Goal: Information Seeking & Learning: Learn about a topic

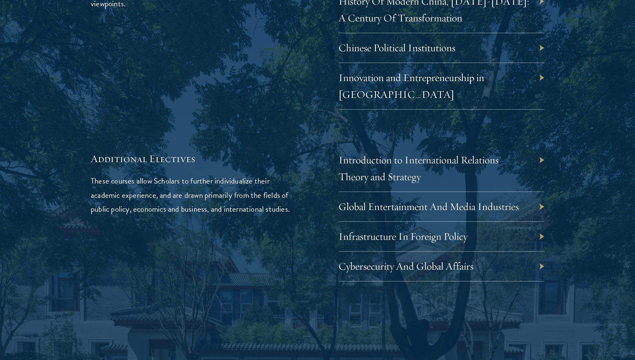
scroll to position [2607, 0]
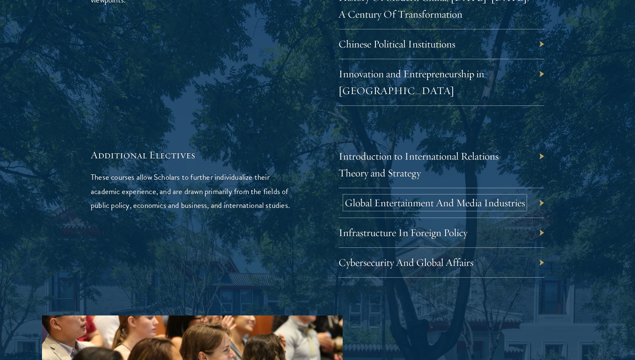
click at [469, 196] on link "Global Entertainment And Media Industries" at bounding box center [435, 202] width 180 height 13
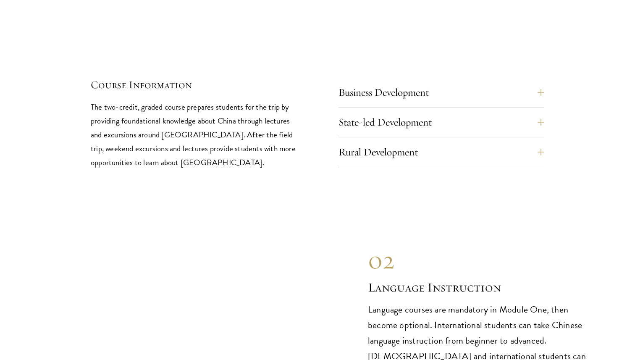
scroll to position [3605, 0]
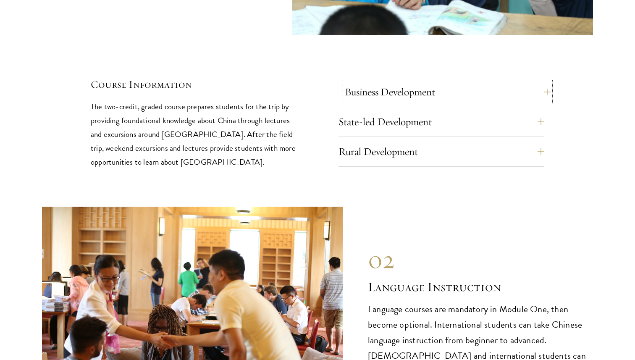
click at [404, 82] on button "Business Development" at bounding box center [448, 92] width 206 height 20
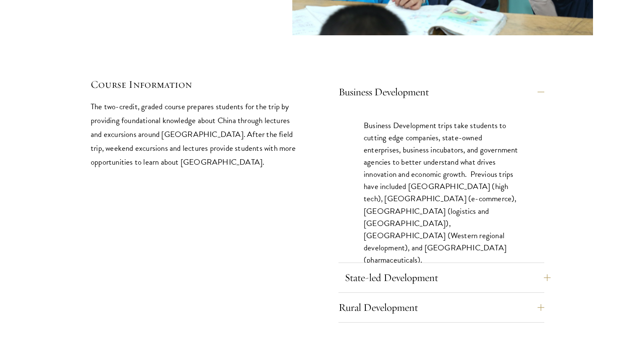
click at [428, 267] on button "State-led Development" at bounding box center [448, 277] width 206 height 20
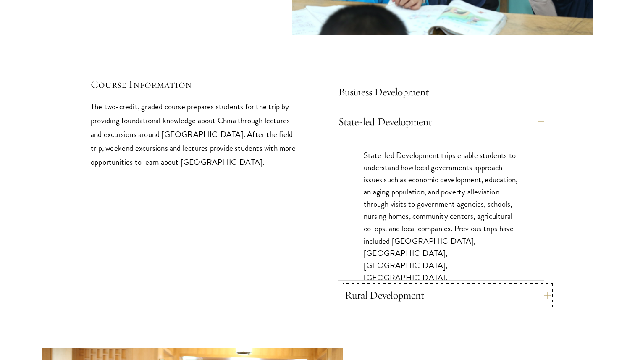
click at [432, 285] on button "Rural Development" at bounding box center [448, 295] width 206 height 20
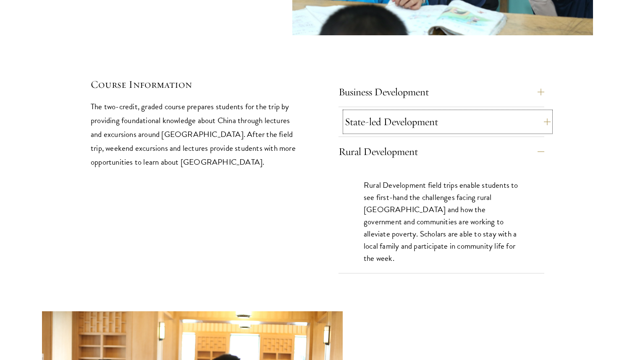
click at [429, 112] on button "State-led Development" at bounding box center [448, 122] width 206 height 20
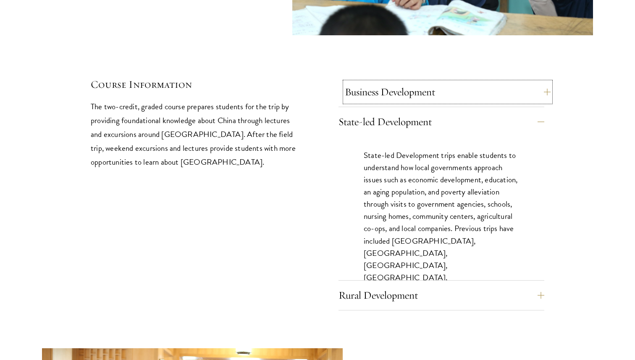
click at [438, 82] on button "Business Development" at bounding box center [448, 92] width 206 height 20
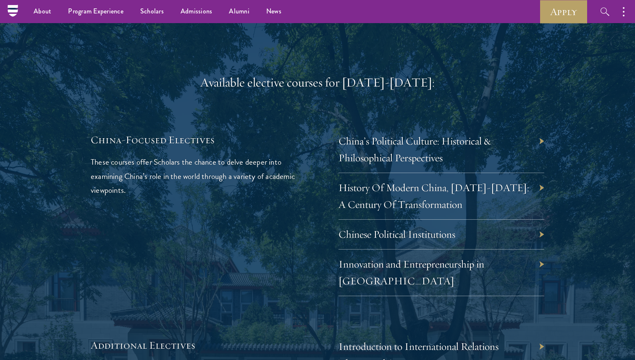
scroll to position [2409, 0]
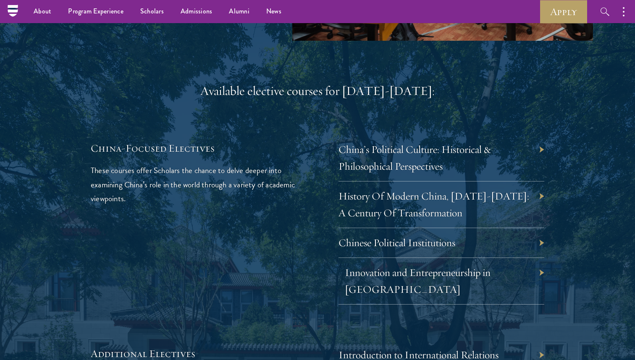
click at [398, 266] on link "Innovation and Entrepreneurship in China" at bounding box center [418, 281] width 146 height 30
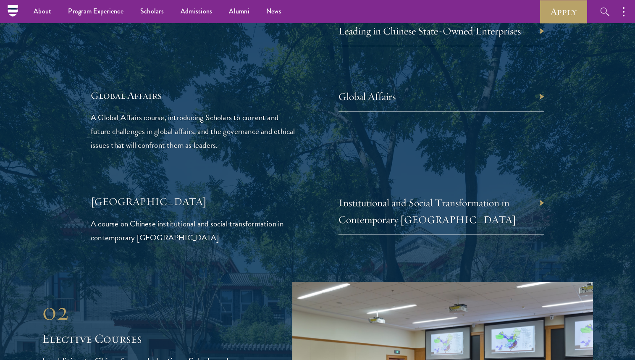
scroll to position [1936, 0]
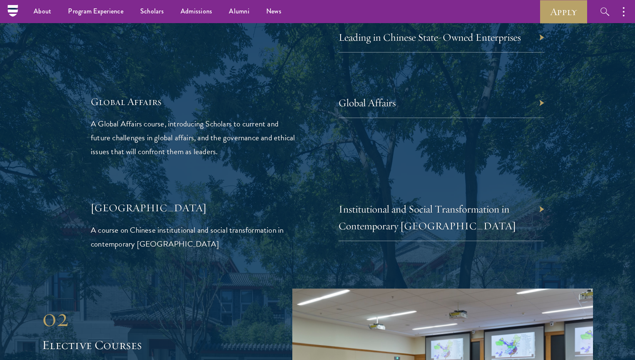
click at [422, 93] on div "Global Affairs" at bounding box center [441, 103] width 206 height 30
click at [388, 96] on link "Global Affairs" at bounding box center [373, 102] width 57 height 13
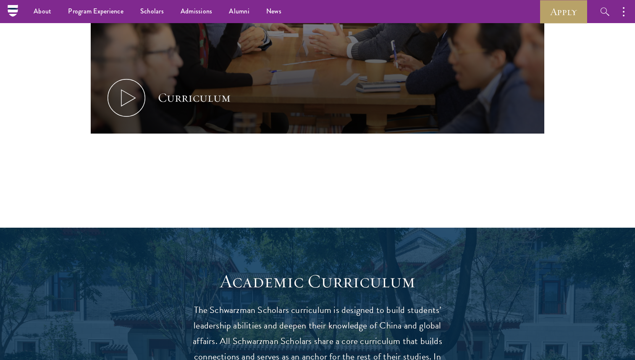
scroll to position [52, 0]
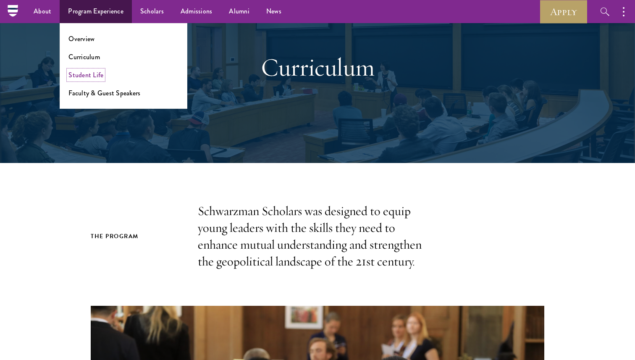
click at [90, 71] on link "Student Life" at bounding box center [85, 75] width 35 height 10
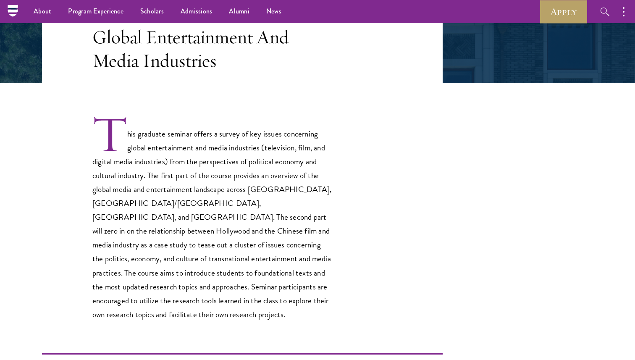
scroll to position [176, 0]
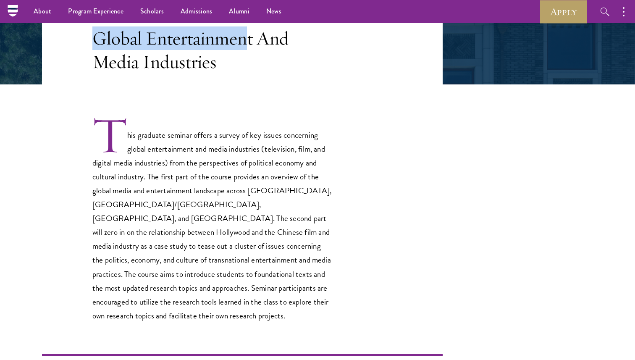
drag, startPoint x: 237, startPoint y: 46, endPoint x: 145, endPoint y: 32, distance: 93.0
click at [146, 24] on div "Elective Global Entertainment And Media Industries" at bounding box center [211, 38] width 239 height 71
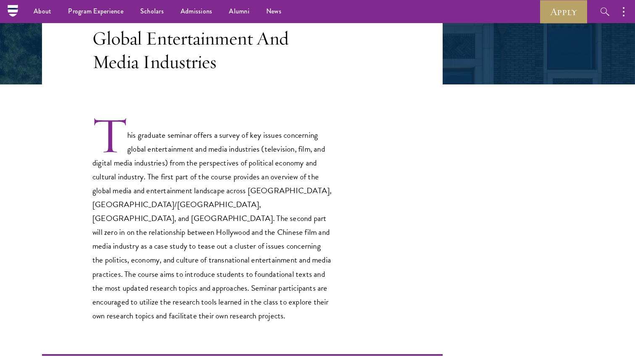
click at [153, 52] on h3 "Global Entertainment And Media Industries" at bounding box center [211, 49] width 239 height 47
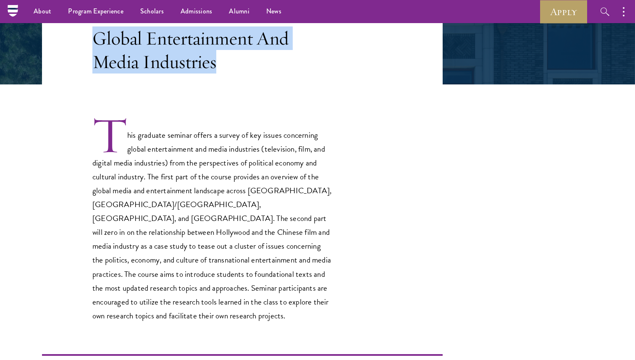
drag, startPoint x: 217, startPoint y: 63, endPoint x: 60, endPoint y: 44, distance: 158.6
click at [60, 44] on header "Elective Global Entertainment And Media Industries" at bounding box center [242, 29] width 400 height 109
copy h3 "Global Entertainment And Media Industries"
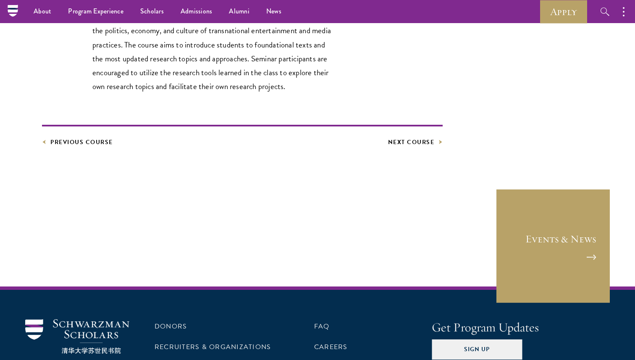
scroll to position [298, 0]
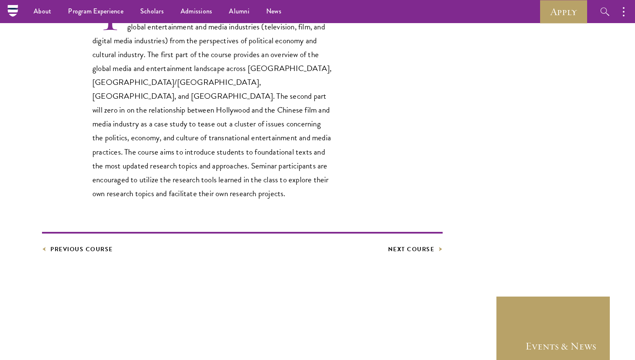
click at [207, 91] on p "This graduate seminar offers a survey of key issues concerning global entertain…" at bounding box center [211, 97] width 239 height 207
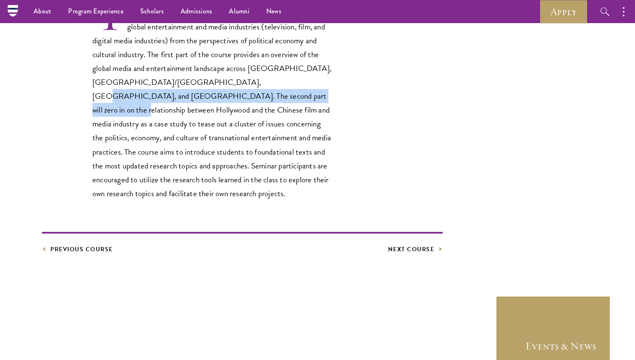
drag, startPoint x: 201, startPoint y: 83, endPoint x: 226, endPoint y: 108, distance: 35.3
click at [226, 108] on p "This graduate seminar offers a survey of key issues concerning global entertain…" at bounding box center [211, 97] width 239 height 207
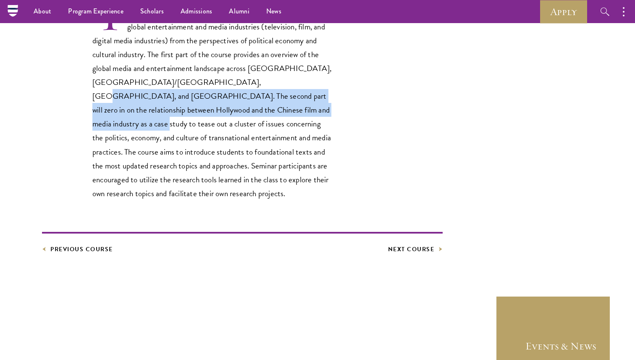
click at [226, 108] on p "This graduate seminar offers a survey of key issues concerning global entertain…" at bounding box center [211, 97] width 239 height 207
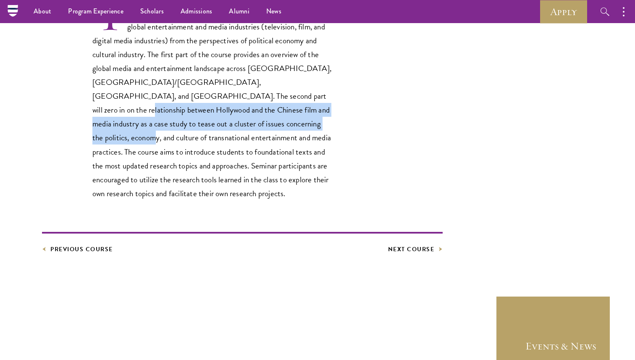
drag, startPoint x: 214, startPoint y: 90, endPoint x: 218, endPoint y: 127, distance: 37.1
click at [222, 128] on p "This graduate seminar offers a survey of key issues concerning global entertain…" at bounding box center [211, 97] width 239 height 207
click at [212, 122] on p "This graduate seminar offers a survey of key issues concerning global entertain…" at bounding box center [211, 97] width 239 height 207
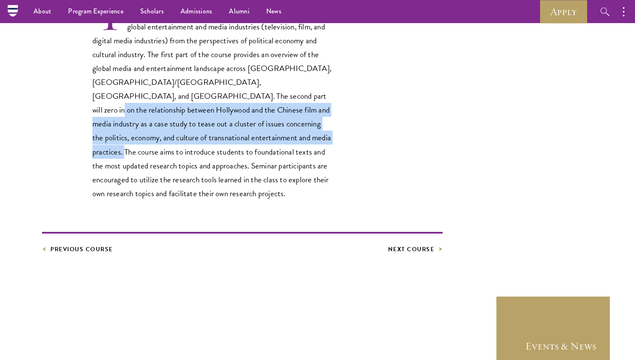
drag, startPoint x: 188, startPoint y: 110, endPoint x: 210, endPoint y: 134, distance: 33.0
click at [210, 134] on p "This graduate seminar offers a survey of key issues concerning global entertain…" at bounding box center [211, 97] width 239 height 207
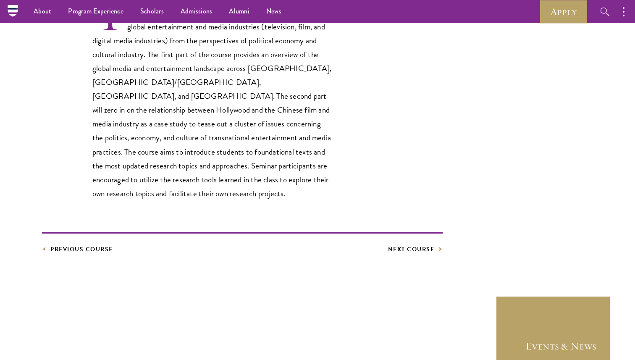
click at [208, 134] on p "This graduate seminar offers a survey of key issues concerning global entertain…" at bounding box center [211, 97] width 239 height 207
click at [178, 115] on p "This graduate seminar offers a survey of key issues concerning global entertain…" at bounding box center [211, 97] width 239 height 207
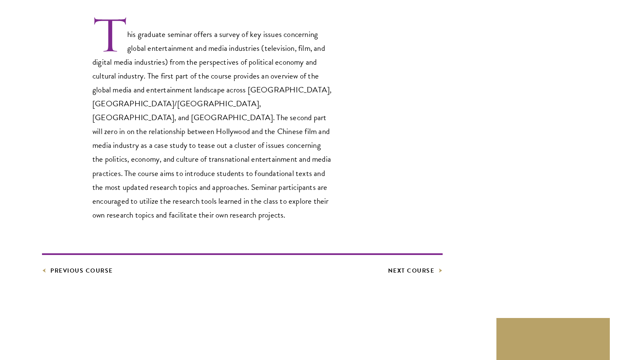
scroll to position [286, 0]
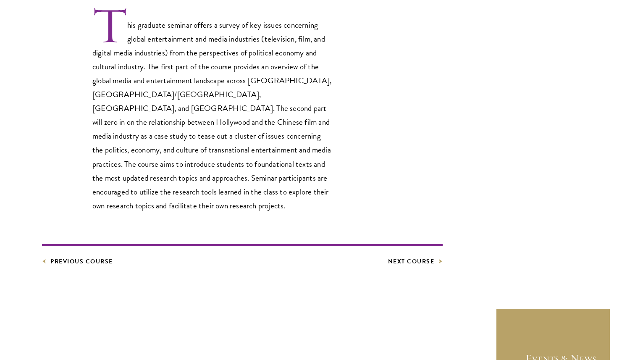
click at [410, 244] on footer "Previous Course Next Course" at bounding box center [242, 255] width 400 height 23
click at [413, 256] on link "Next Course" at bounding box center [415, 261] width 55 height 10
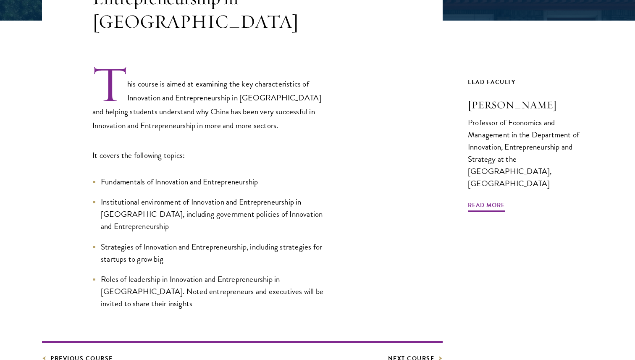
scroll to position [250, 0]
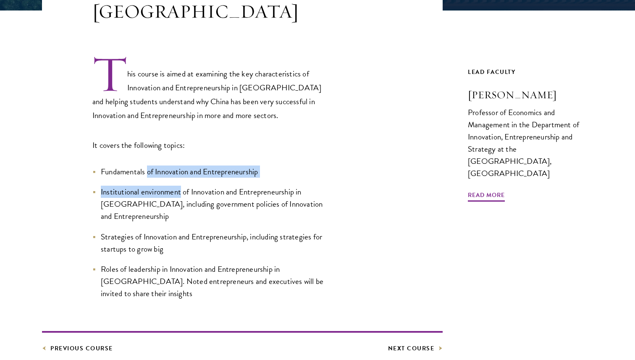
drag, startPoint x: 146, startPoint y: 157, endPoint x: 181, endPoint y: 183, distance: 43.2
click at [180, 183] on ul "Fundamentals of Innovation and Entrepreneurship Institutional environment of In…" at bounding box center [211, 232] width 239 height 134
click at [181, 186] on span "Institutional environment of Innovation and Entrepreneurship in China, includin…" at bounding box center [212, 204] width 222 height 37
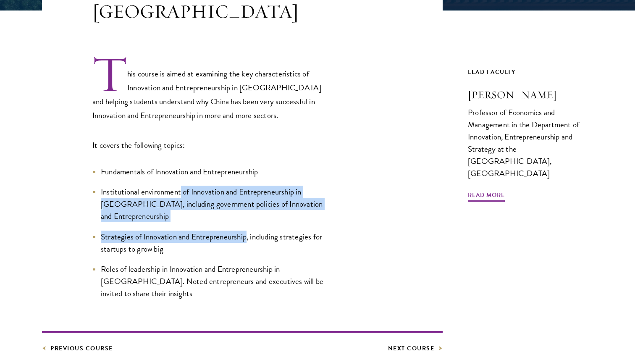
drag, startPoint x: 181, startPoint y: 183, endPoint x: 199, endPoint y: 209, distance: 32.4
click at [199, 209] on ul "Fundamentals of Innovation and Entrepreneurship Institutional environment of In…" at bounding box center [211, 232] width 239 height 134
click at [199, 230] on span "Strategies of Innovation and Entrepreneurship, including strategies for startup…" at bounding box center [211, 242] width 221 height 24
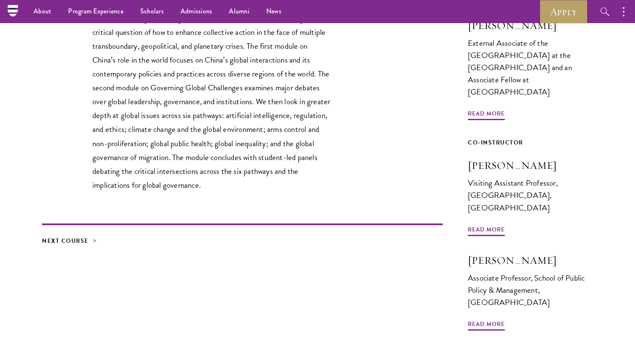
scroll to position [264, 0]
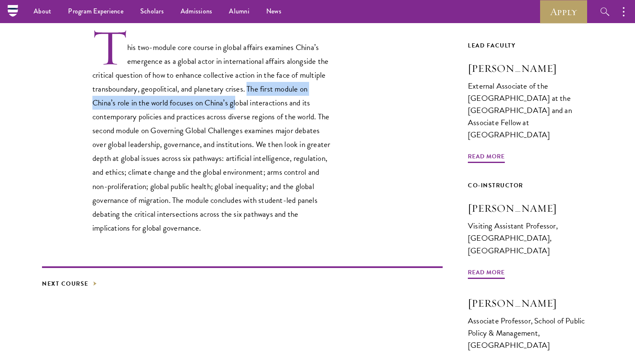
drag, startPoint x: 250, startPoint y: 88, endPoint x: 237, endPoint y: 102, distance: 19.0
click at [237, 102] on p "This two-module core course in global affairs examines China’s emergence as a g…" at bounding box center [211, 131] width 239 height 207
click at [243, 129] on p "This two-module core course in global affairs examines China’s emergence as a g…" at bounding box center [211, 131] width 239 height 207
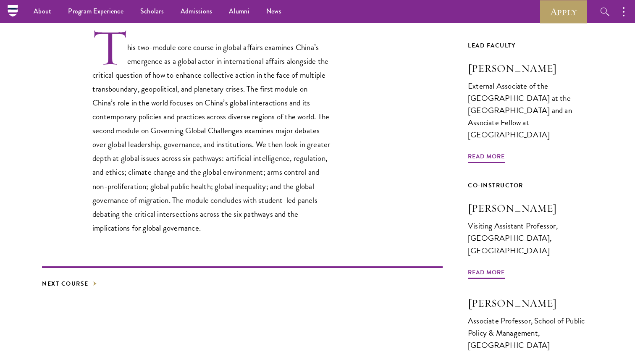
click at [226, 112] on p "This two-module core course in global affairs examines China’s emergence as a g…" at bounding box center [211, 131] width 239 height 207
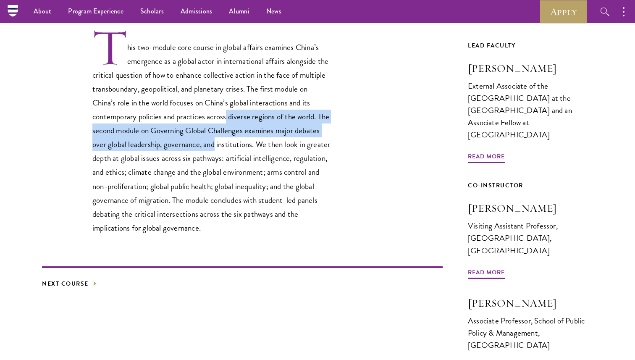
drag, startPoint x: 226, startPoint y: 112, endPoint x: 233, endPoint y: 144, distance: 33.0
click at [233, 144] on p "This two-module core course in global affairs examines China’s emergence as a g…" at bounding box center [211, 131] width 239 height 207
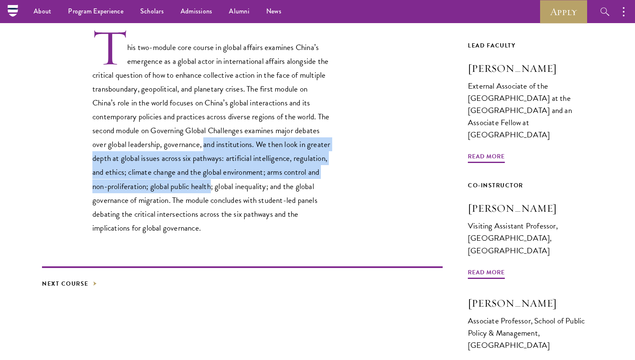
drag, startPoint x: 233, startPoint y: 144, endPoint x: 234, endPoint y: 186, distance: 42.0
click at [234, 184] on p "This two-module core course in global affairs examines China’s emergence as a g…" at bounding box center [211, 131] width 239 height 207
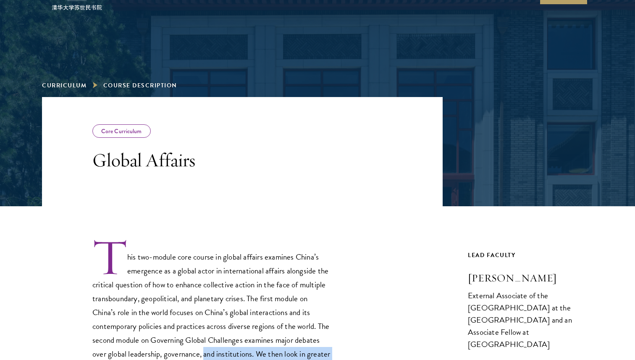
scroll to position [0, 0]
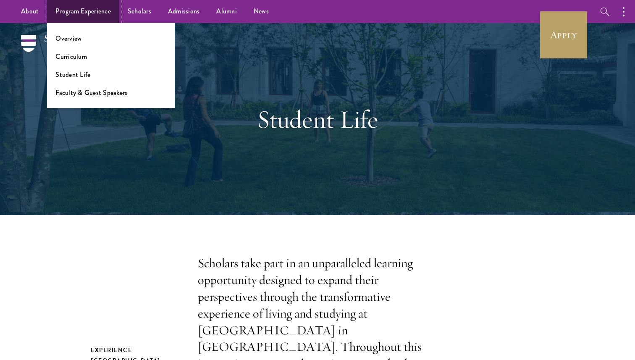
click at [89, 11] on link "Program Experience" at bounding box center [83, 11] width 72 height 23
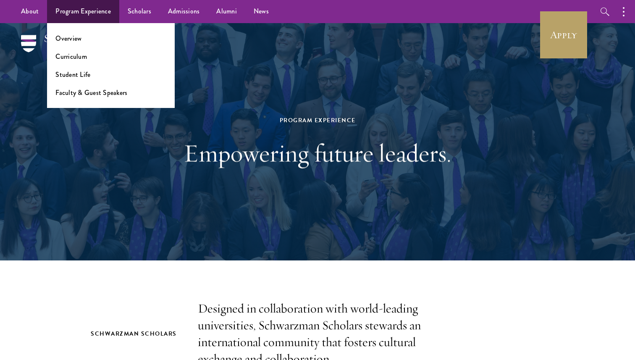
click at [82, 38] on li "Overview" at bounding box center [110, 39] width 111 height 10
click at [74, 38] on link "Overview" at bounding box center [68, 39] width 26 height 10
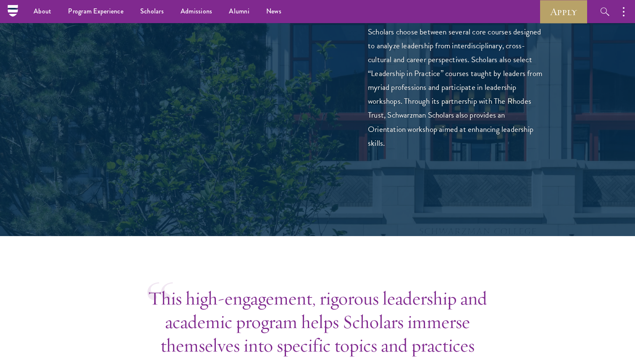
scroll to position [2624, 0]
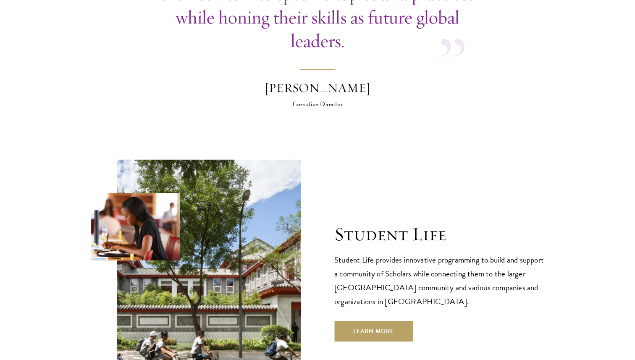
click at [414, 306] on div "Student Life Student Life provides innovative programming to build and support …" at bounding box center [439, 281] width 210 height 118
click at [403, 321] on link "Learn More" at bounding box center [373, 331] width 78 height 20
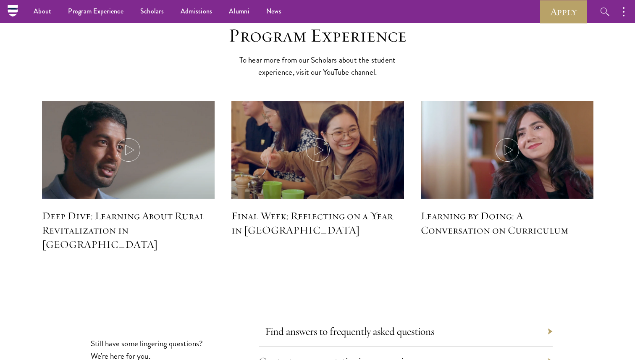
scroll to position [3576, 0]
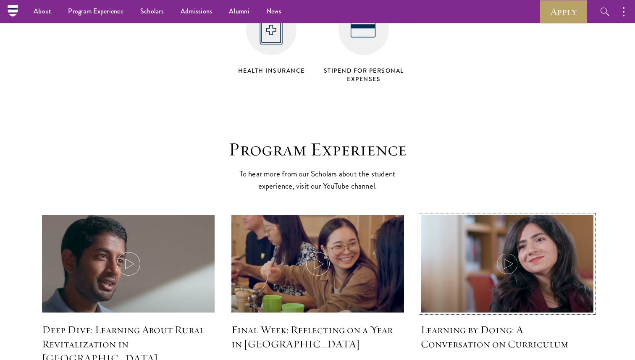
click at [524, 263] on img at bounding box center [506, 264] width 183 height 105
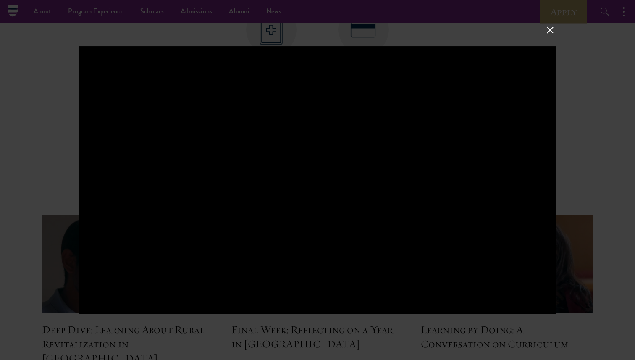
click at [634, 197] on div at bounding box center [317, 180] width 635 height 360
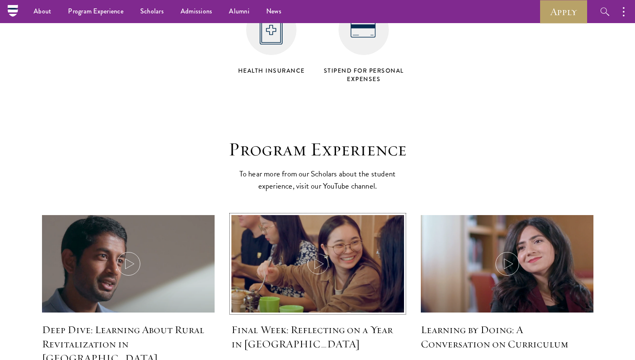
click at [377, 225] on img at bounding box center [317, 264] width 183 height 105
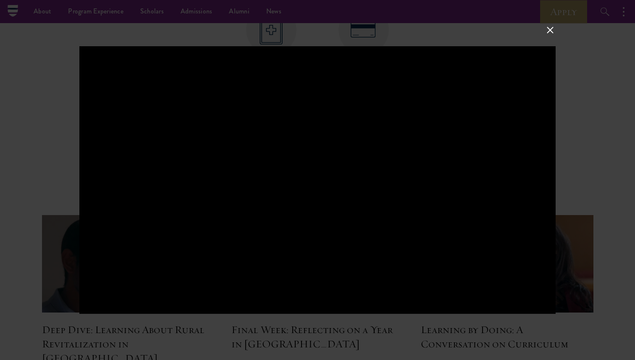
click at [0, 163] on div at bounding box center [317, 180] width 635 height 360
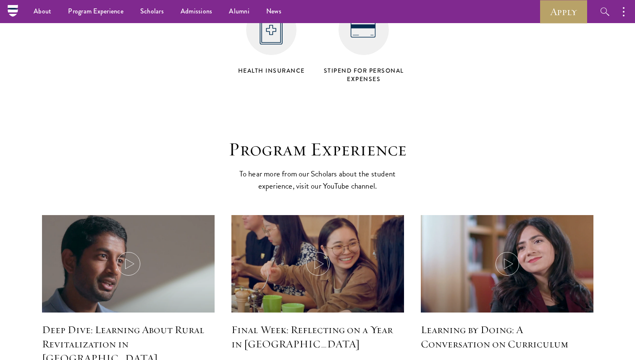
click at [41, 207] on div "Deep Dive: Learning About Rural Revitalization in [GEOGRAPHIC_DATA]" at bounding box center [128, 286] width 189 height 159
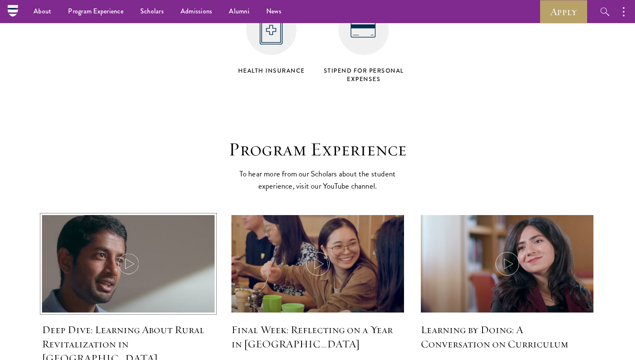
click at [65, 212] on img at bounding box center [128, 264] width 183 height 105
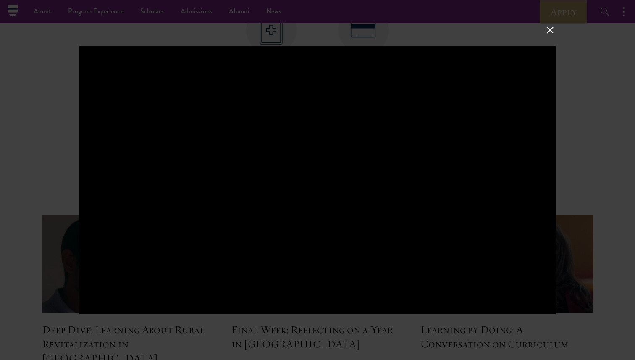
click at [68, 141] on div at bounding box center [317, 180] width 635 height 360
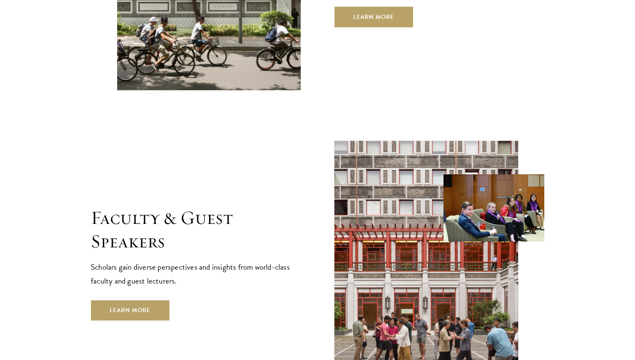
scroll to position [2957, 0]
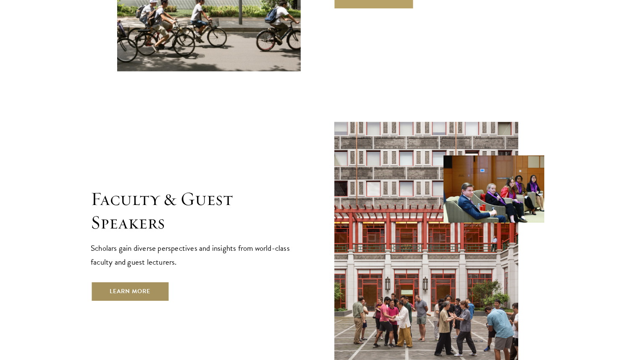
click at [132, 281] on link "Learn More" at bounding box center [130, 291] width 78 height 20
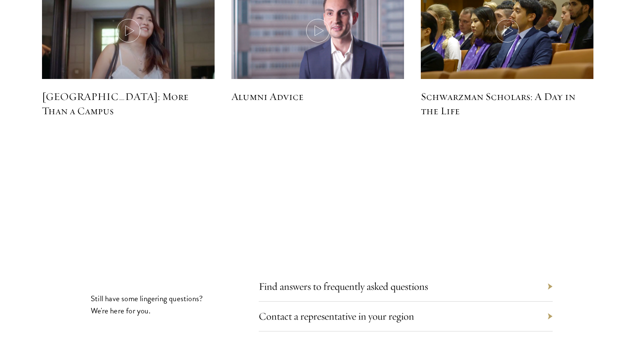
scroll to position [2653, 0]
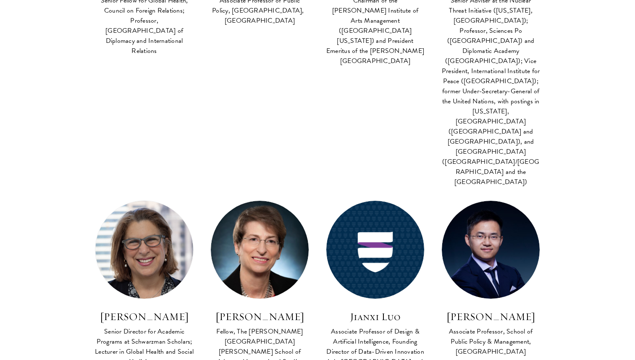
scroll to position [1970, 0]
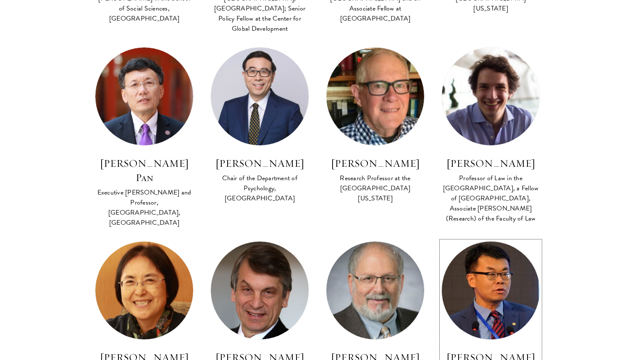
click at [489, 236] on img at bounding box center [490, 289] width 107 height 107
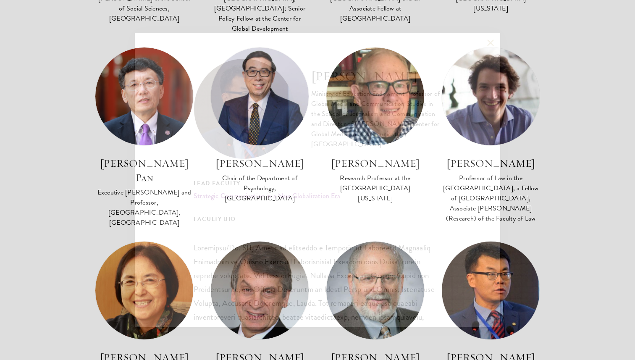
click at [489, 124] on div "[PERSON_NAME] Ministry of Education Endowment Professor of Global Media and Com…" at bounding box center [317, 180] width 365 height 294
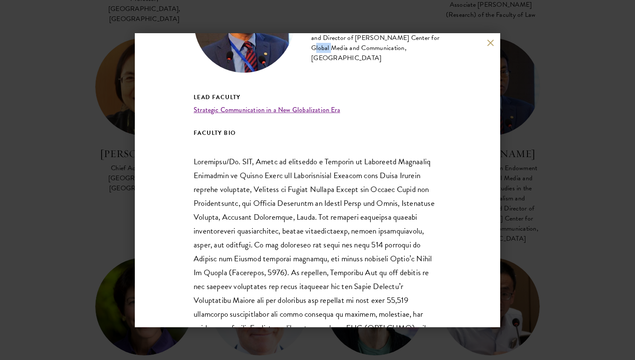
scroll to position [132, 0]
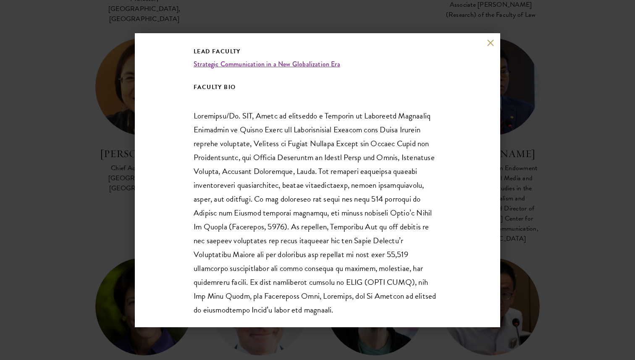
click at [565, 182] on div "[PERSON_NAME] Ministry of Education Endowment Professor of Global Media and Com…" at bounding box center [317, 180] width 635 height 360
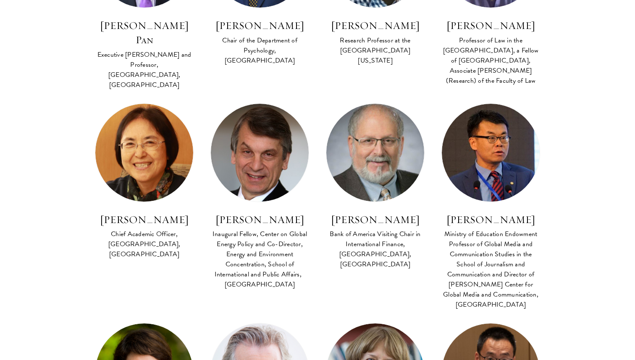
scroll to position [2263, 0]
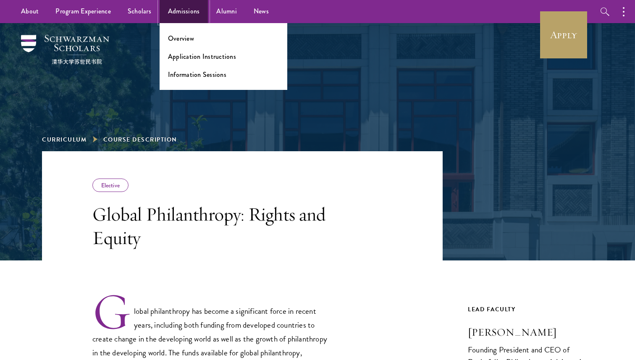
click at [176, 13] on link "Admissions" at bounding box center [184, 11] width 49 height 23
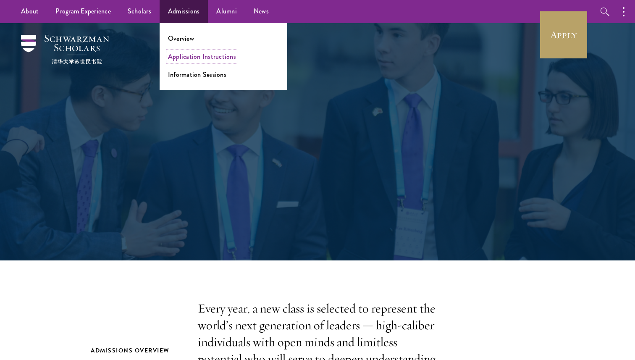
click at [183, 55] on link "Application Instructions" at bounding box center [202, 57] width 68 height 10
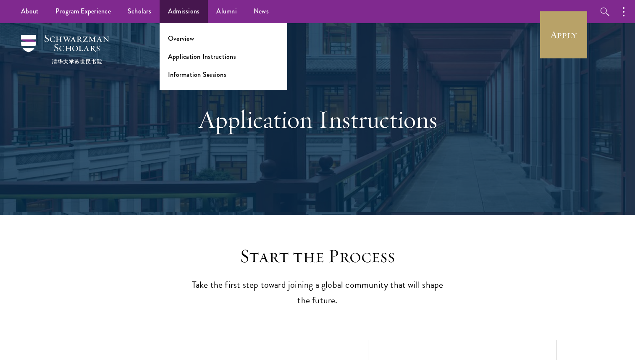
click at [188, 79] on ul "Overview Application Instructions Information Sessions" at bounding box center [224, 56] width 128 height 67
click at [183, 73] on link "Information Sessions" at bounding box center [197, 75] width 58 height 10
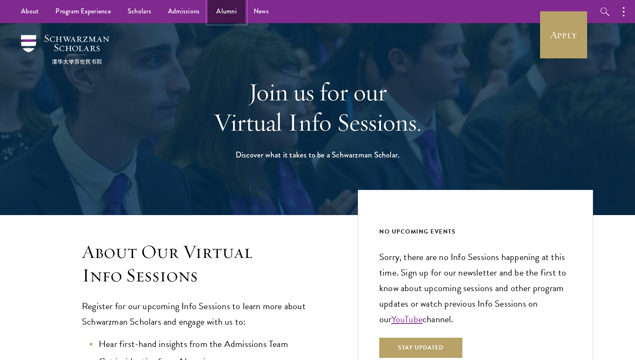
click at [225, 8] on link "Alumni" at bounding box center [226, 11] width 37 height 23
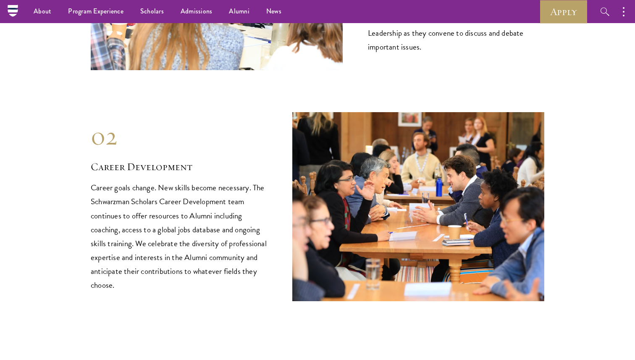
scroll to position [987, 0]
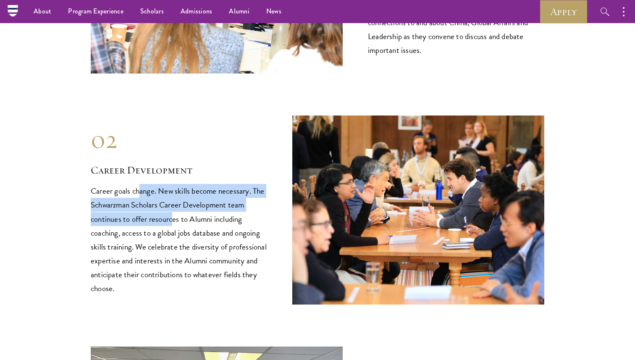
drag, startPoint x: 149, startPoint y: 180, endPoint x: 173, endPoint y: 203, distance: 32.9
click at [173, 203] on p "Career goals change. New skills become necessary. The Schwarzman Scholars Caree…" at bounding box center [179, 239] width 176 height 111
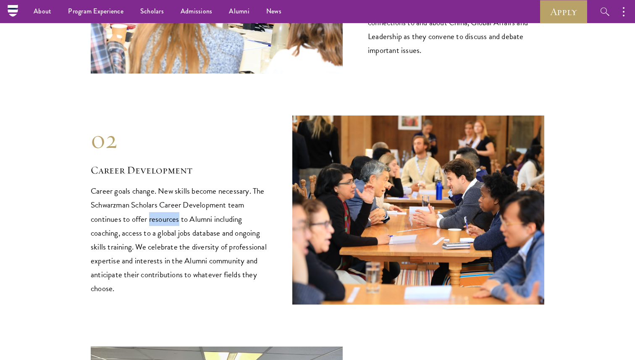
click at [172, 204] on p "Career goals change. New skills become necessary. The Schwarzman Scholars Caree…" at bounding box center [179, 239] width 176 height 111
click at [171, 222] on p "Career goals change. New skills become necessary. The Schwarzman Scholars Caree…" at bounding box center [179, 239] width 176 height 111
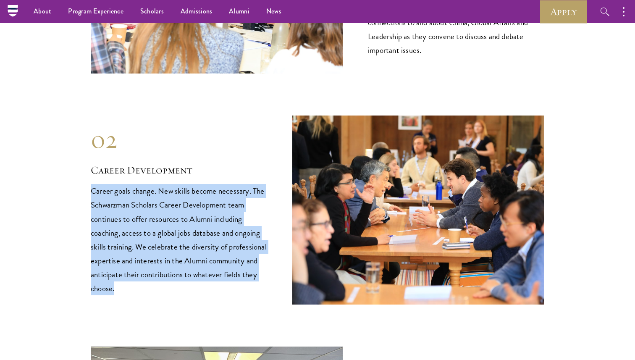
click at [171, 222] on p "Career goals change. New skills become necessary. The Schwarzman Scholars Caree…" at bounding box center [179, 239] width 176 height 111
click at [175, 248] on p "Career goals change. New skills become necessary. The Schwarzman Scholars Caree…" at bounding box center [179, 239] width 176 height 111
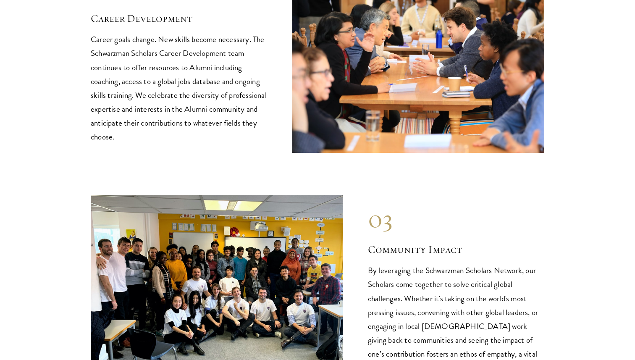
scroll to position [1231, 0]
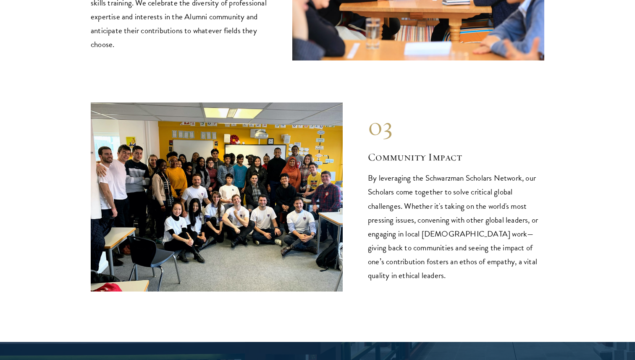
drag, startPoint x: 441, startPoint y: 179, endPoint x: 461, endPoint y: 219, distance: 44.1
click at [461, 218] on p "By leveraging the Schwarzman Scholars Network, our Scholars come together to so…" at bounding box center [456, 226] width 176 height 111
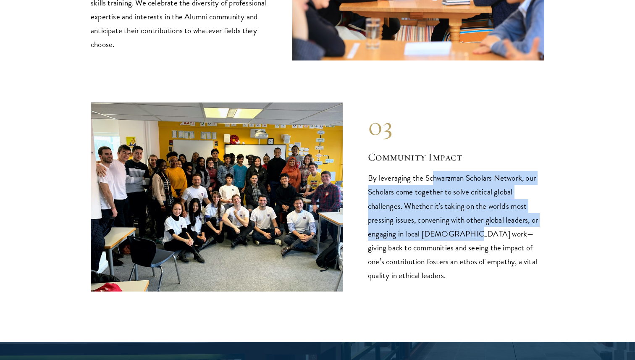
click at [461, 219] on p "By leveraging the Schwarzman Scholars Network, our Scholars come together to so…" at bounding box center [456, 226] width 176 height 111
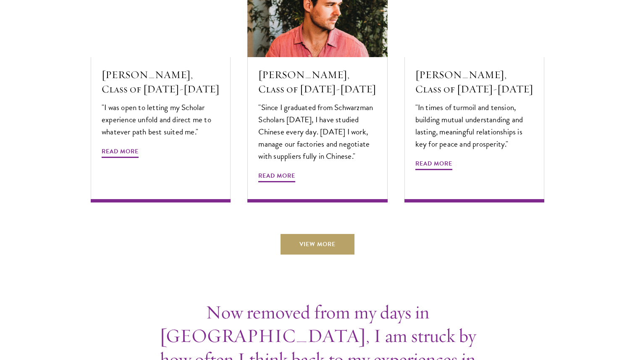
scroll to position [3056, 0]
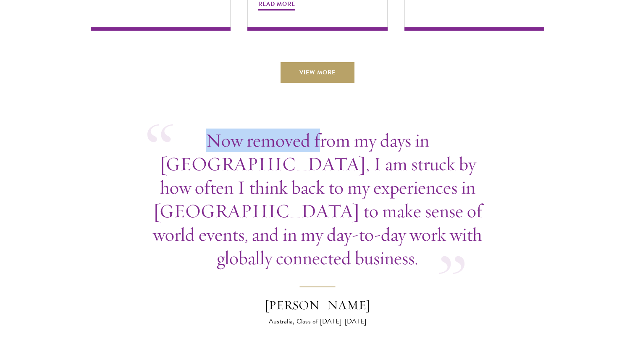
drag, startPoint x: 257, startPoint y: 92, endPoint x: 295, endPoint y: 142, distance: 63.3
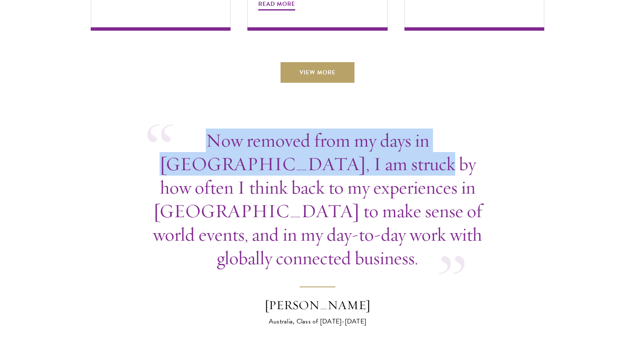
click at [295, 142] on p "Now removed from my days in [GEOGRAPHIC_DATA], I am struck by how often I think…" at bounding box center [317, 198] width 340 height 141
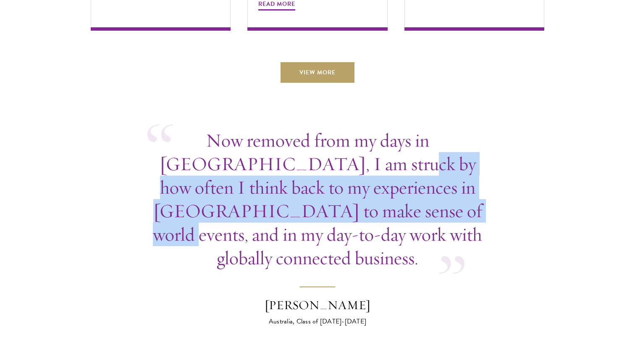
drag, startPoint x: 295, startPoint y: 142, endPoint x: 334, endPoint y: 217, distance: 83.9
click at [331, 210] on p "Now removed from my days in [GEOGRAPHIC_DATA], I am struck by how often I think…" at bounding box center [317, 198] width 340 height 141
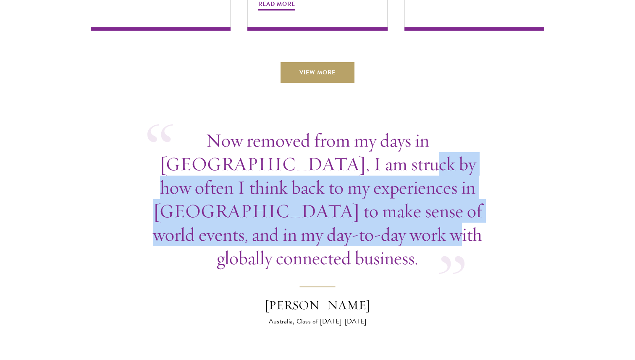
click at [334, 217] on p "Now removed from my days in [GEOGRAPHIC_DATA], I am struck by how often I think…" at bounding box center [317, 198] width 340 height 141
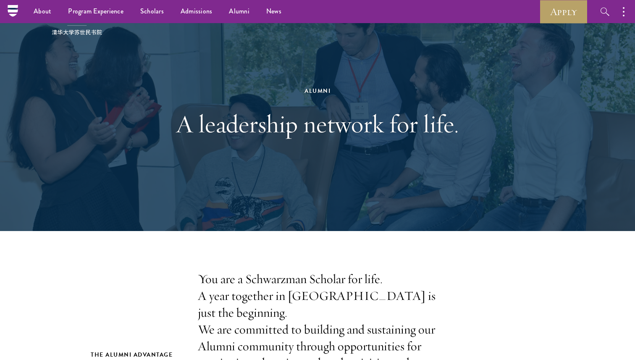
scroll to position [0, 0]
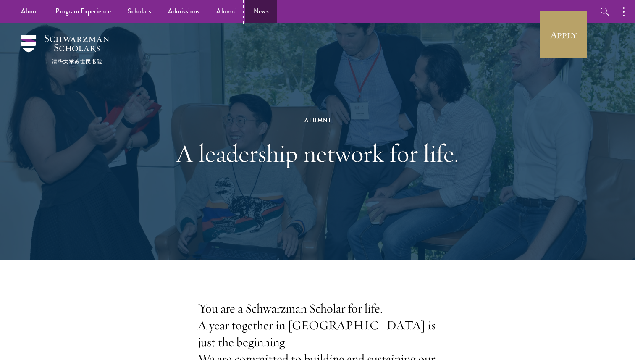
click at [262, 13] on link "News" at bounding box center [261, 11] width 32 height 23
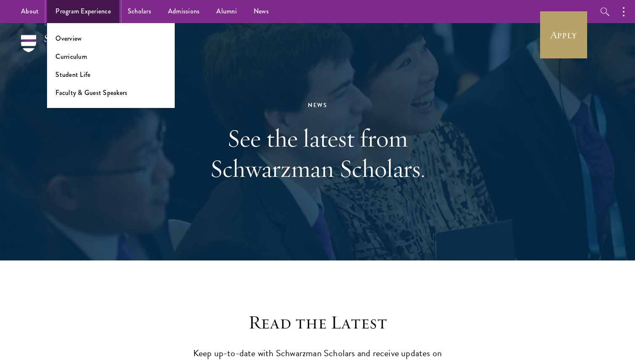
click at [92, 12] on link "Program Experience" at bounding box center [83, 11] width 72 height 23
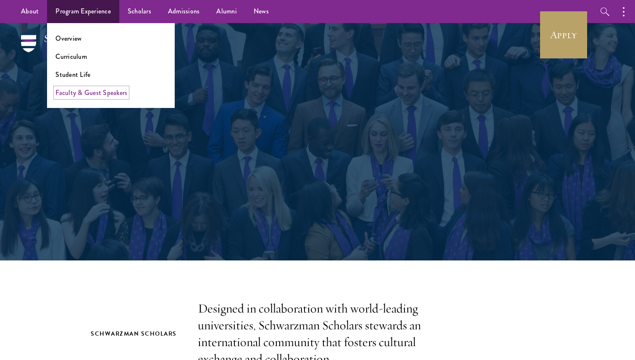
click at [82, 89] on link "Faculty & Guest Speakers" at bounding box center [91, 93] width 72 height 10
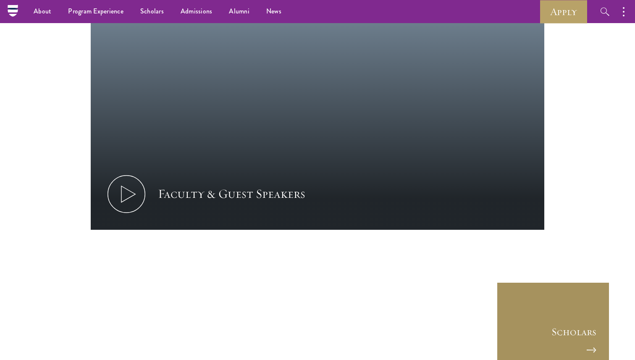
scroll to position [3922, 0]
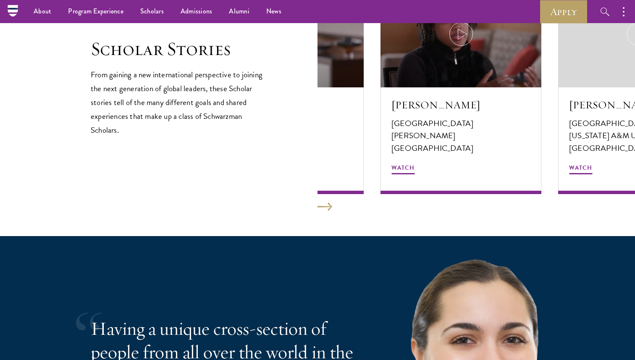
scroll to position [1437, 0]
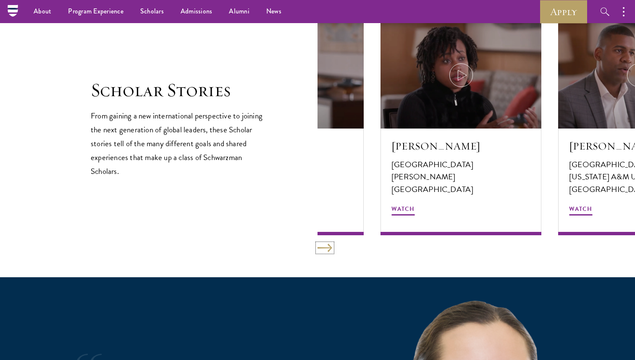
click at [323, 249] on button at bounding box center [324, 247] width 15 height 8
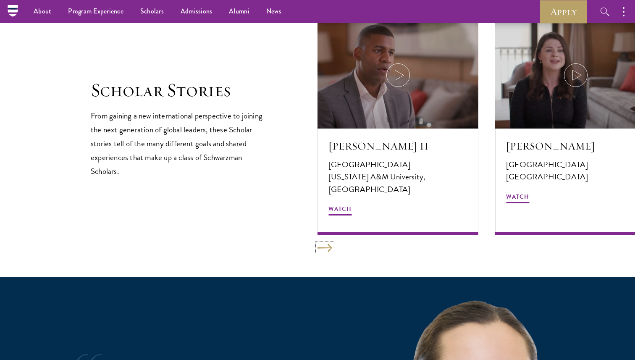
click at [323, 249] on button at bounding box center [324, 247] width 15 height 8
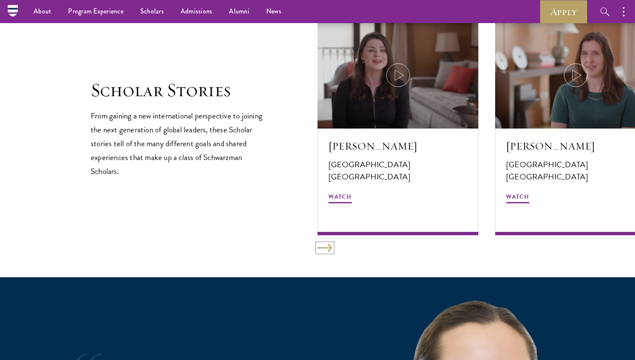
click at [323, 249] on button at bounding box center [324, 247] width 15 height 8
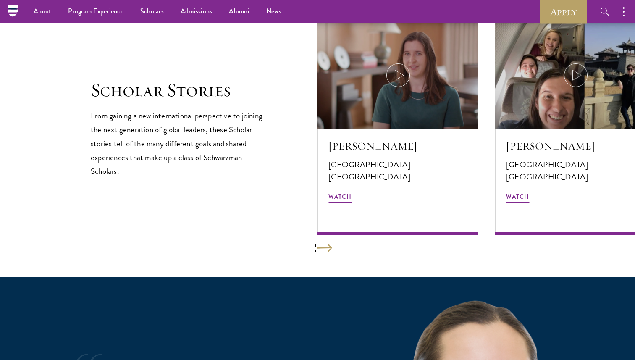
click at [323, 249] on button at bounding box center [324, 247] width 15 height 8
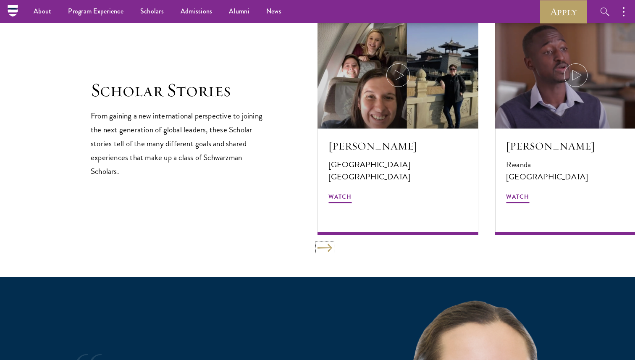
click at [323, 249] on button at bounding box center [324, 247] width 15 height 8
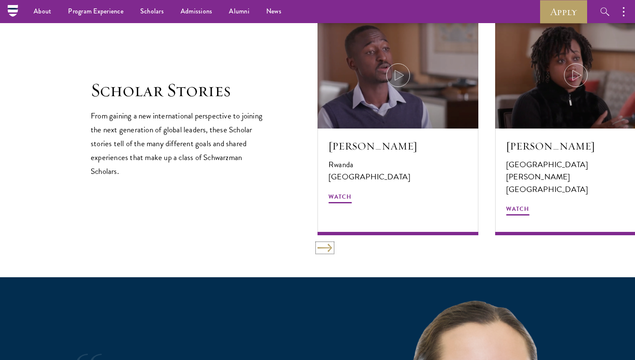
click at [320, 251] on button at bounding box center [324, 247] width 15 height 8
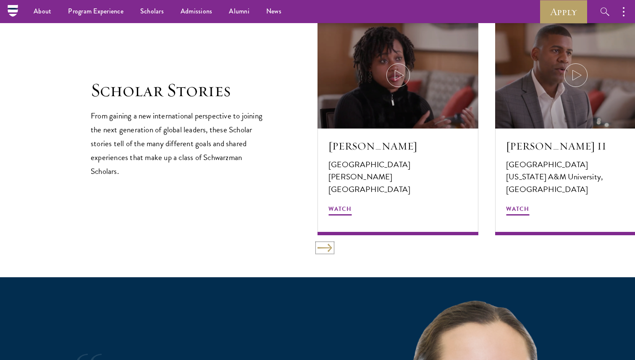
click at [320, 251] on button at bounding box center [324, 247] width 15 height 8
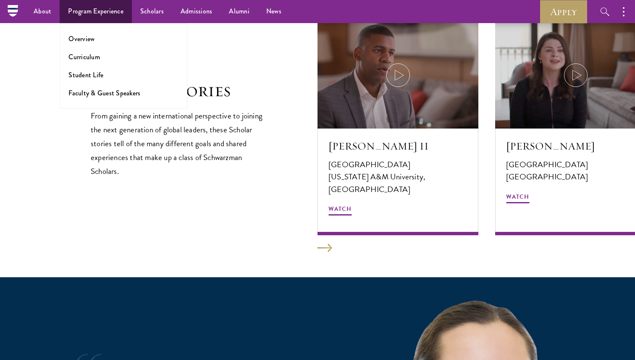
click at [82, 68] on ul "Overview Curriculum Student Life Faculty & Guest Speakers" at bounding box center [124, 66] width 128 height 86
click at [84, 78] on link "Student Life" at bounding box center [85, 75] width 35 height 10
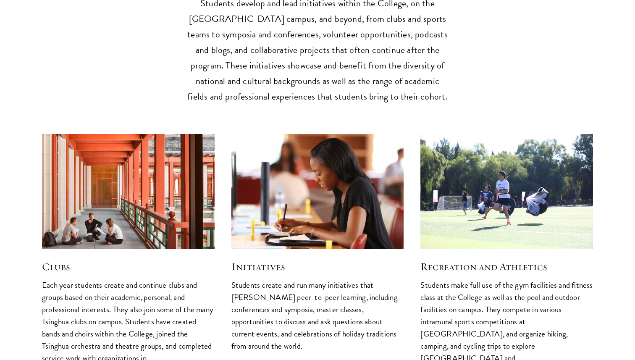
scroll to position [2104, 0]
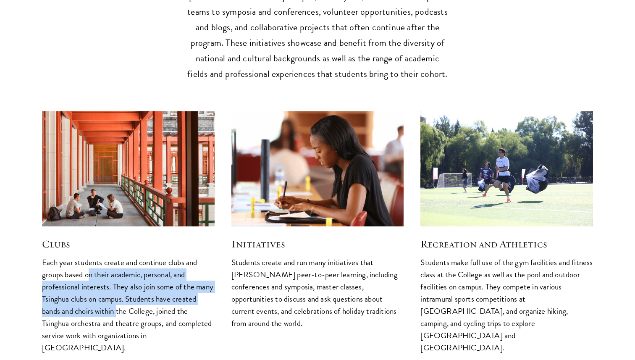
drag, startPoint x: 91, startPoint y: 260, endPoint x: 117, endPoint y: 290, distance: 40.2
click at [117, 290] on p "Each year students create and continue clubs and groups based on their academic…" at bounding box center [128, 305] width 173 height 98
click at [117, 291] on p "Each year students create and continue clubs and groups based on their academic…" at bounding box center [128, 305] width 173 height 98
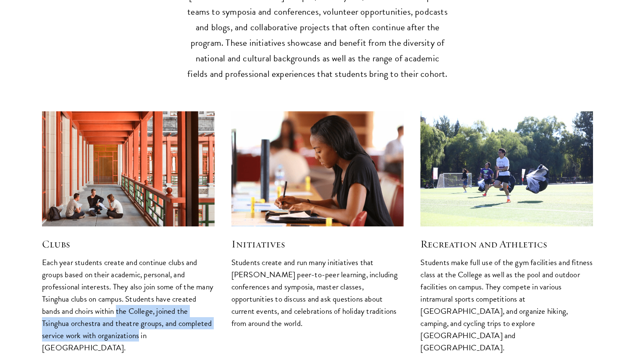
drag, startPoint x: 117, startPoint y: 291, endPoint x: 118, endPoint y: 319, distance: 27.8
click at [118, 319] on p "Each year students create and continue clubs and groups based on their academic…" at bounding box center [128, 305] width 173 height 98
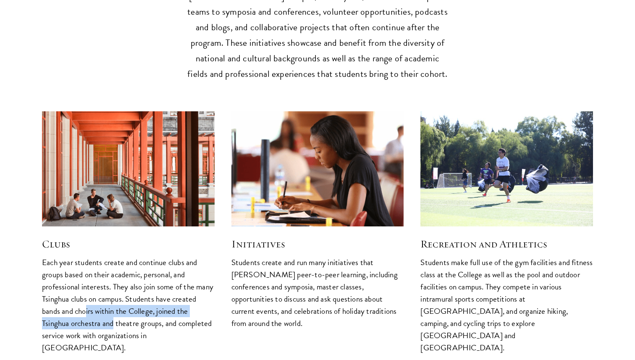
drag, startPoint x: 85, startPoint y: 293, endPoint x: 119, endPoint y: 301, distance: 34.9
click at [117, 301] on p "Each year students create and continue clubs and groups based on their academic…" at bounding box center [128, 305] width 173 height 98
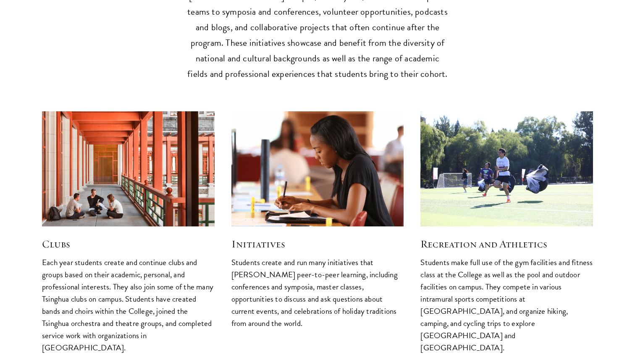
click at [119, 301] on p "Each year students create and continue clubs and groups based on their academic…" at bounding box center [128, 305] width 173 height 98
drag, startPoint x: 119, startPoint y: 301, endPoint x: 131, endPoint y: 314, distance: 17.2
click at [131, 314] on p "Each year students create and continue clubs and groups based on their academic…" at bounding box center [128, 305] width 173 height 98
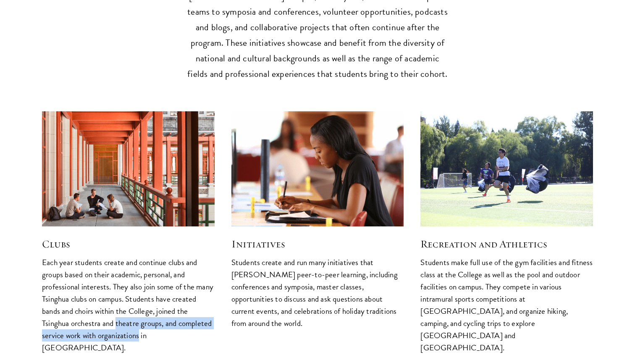
click at [131, 314] on p "Each year students create and continue clubs and groups based on their academic…" at bounding box center [128, 305] width 173 height 98
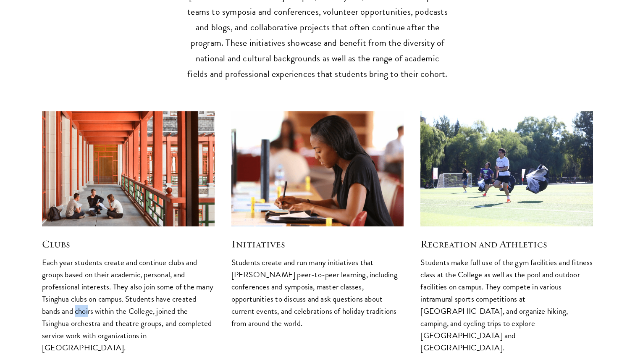
drag, startPoint x: 76, startPoint y: 286, endPoint x: 110, endPoint y: 299, distance: 35.9
click at [105, 297] on p "Each year students create and continue clubs and groups based on their academic…" at bounding box center [128, 305] width 173 height 98
click at [110, 299] on p "Each year students create and continue clubs and groups based on their academic…" at bounding box center [128, 305] width 173 height 98
